Goal: Download file/media

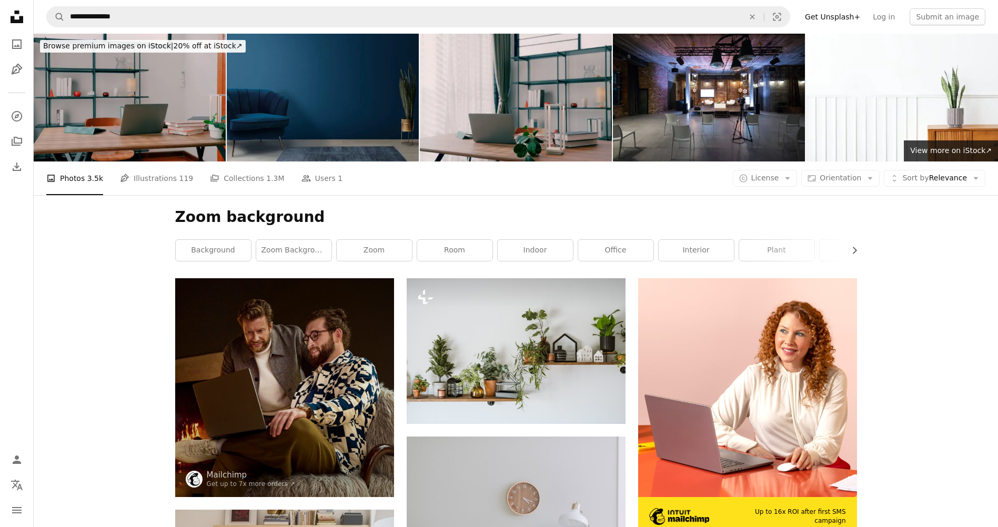
scroll to position [17411, 0]
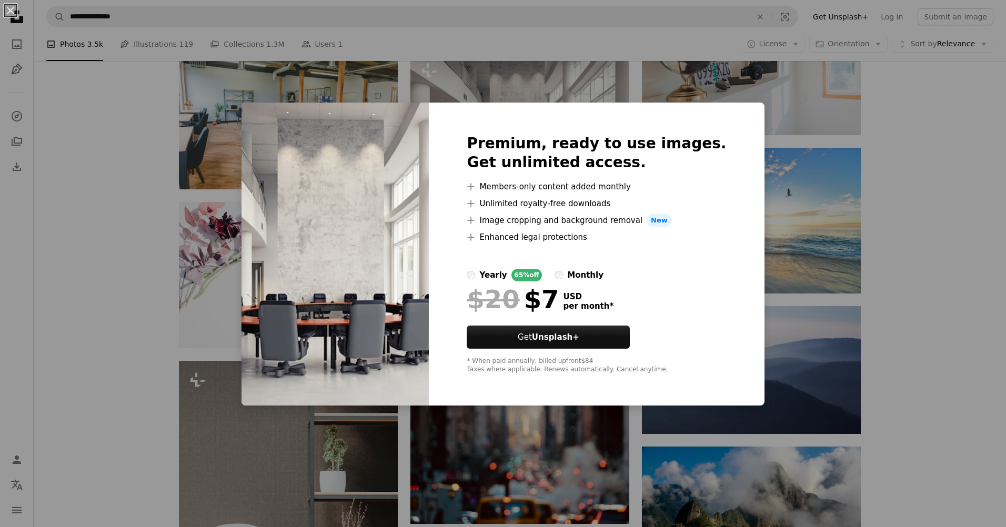
click at [885, 180] on div "An X shape Premium, ready to use images. Get unlimited access. A plus sign Memb…" at bounding box center [503, 263] width 1006 height 527
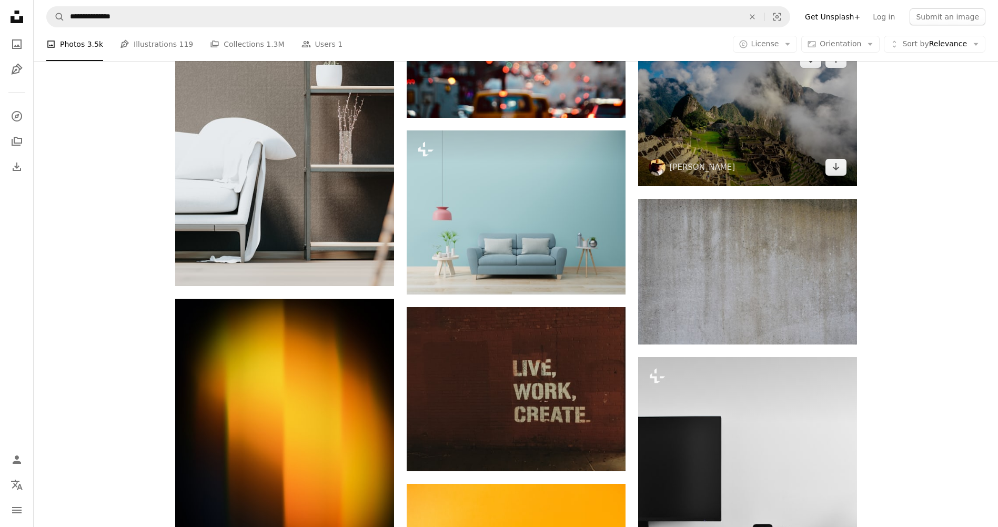
scroll to position [17990, 0]
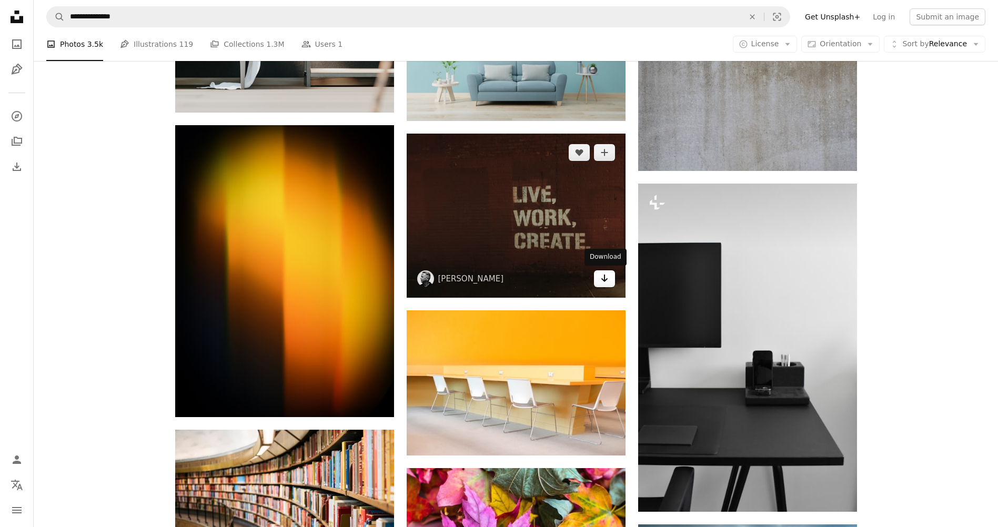
click at [609, 282] on link "Arrow pointing down" at bounding box center [604, 278] width 21 height 17
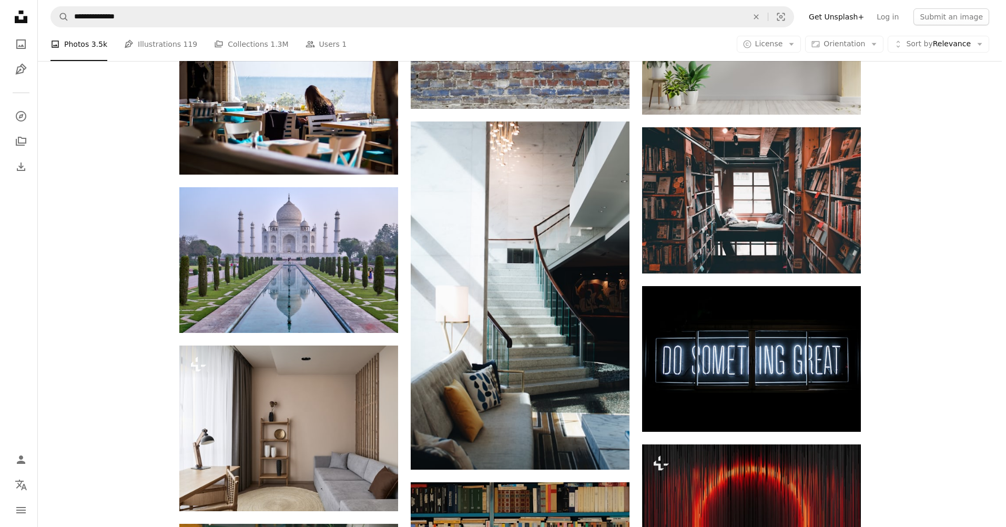
scroll to position [24039, 0]
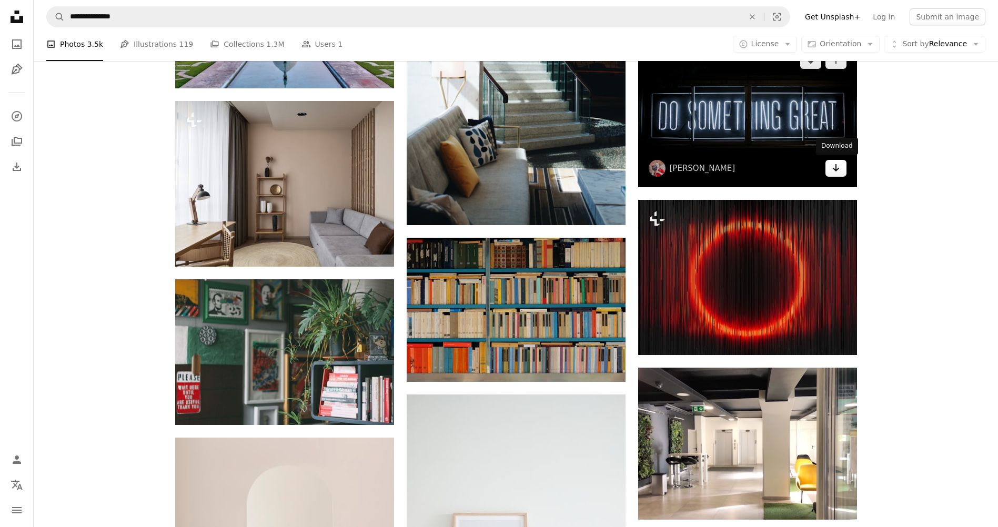
click at [841, 171] on link "Arrow pointing down" at bounding box center [835, 168] width 21 height 17
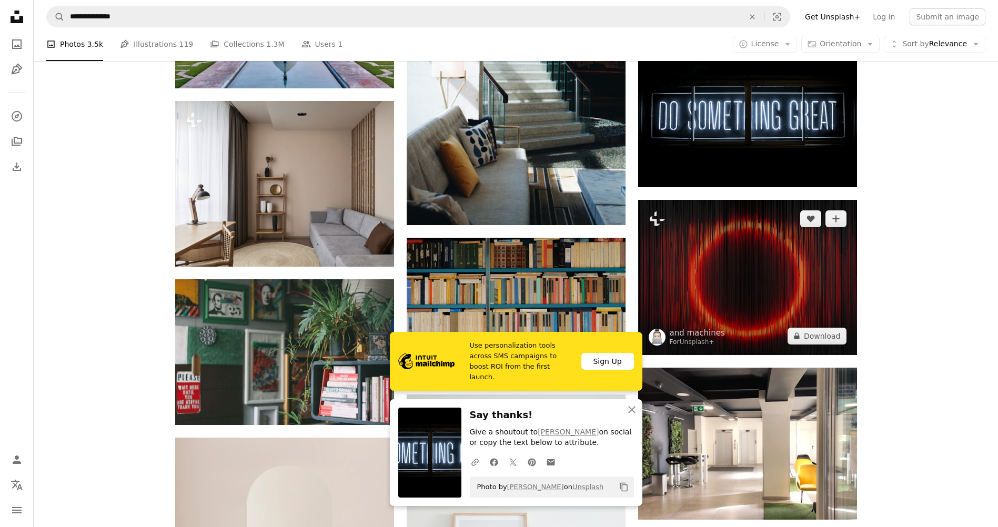
click at [794, 252] on img at bounding box center [747, 277] width 219 height 155
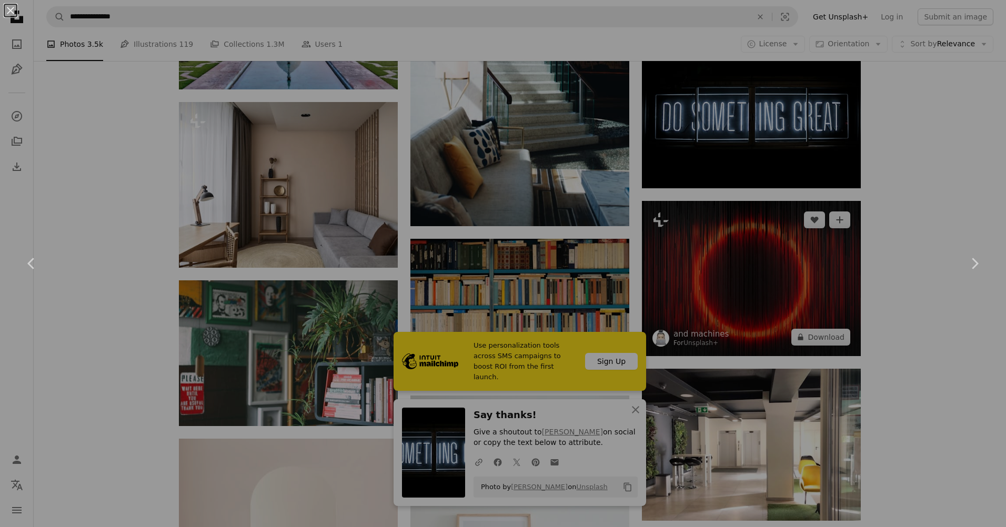
click at [792, 256] on div "An X shape Chevron left Chevron right" at bounding box center [503, 263] width 1006 height 527
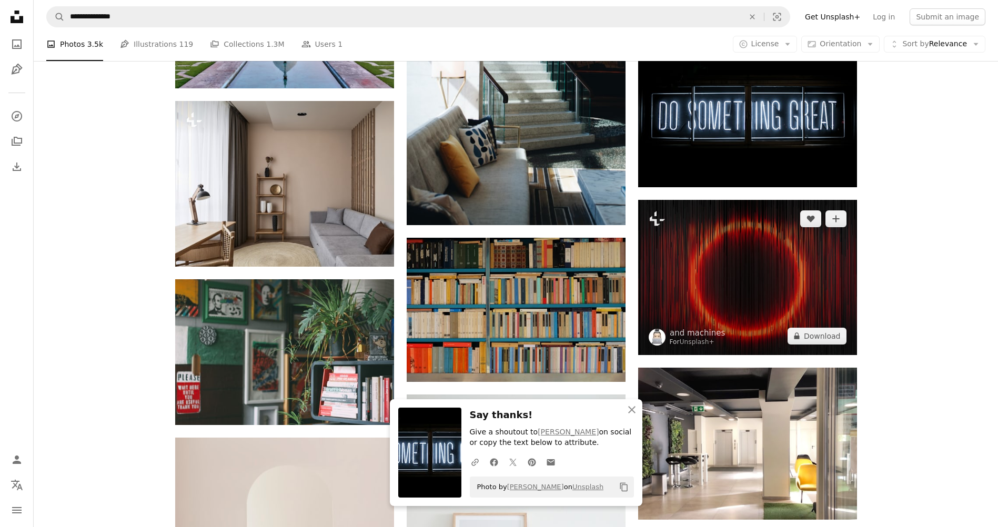
click at [792, 256] on img at bounding box center [747, 277] width 219 height 155
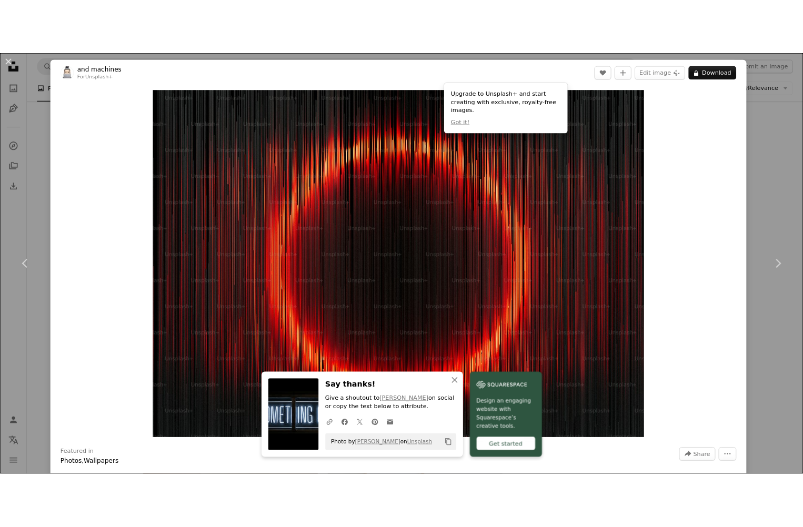
scroll to position [24023, 0]
